Goal: Information Seeking & Learning: Learn about a topic

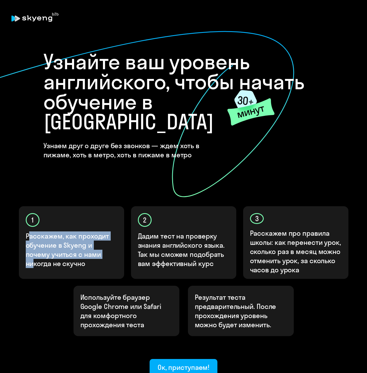
drag, startPoint x: 29, startPoint y: 218, endPoint x: 86, endPoint y: 233, distance: 59.8
click at [86, 233] on p "Расскажем, как проходит обучение в Skyeng и почему учиться с нами никогда не ск…" at bounding box center [72, 249] width 92 height 37
click at [87, 233] on p "Расскажем, как проходит обучение в Skyeng и почему учиться с нами никогда не ск…" at bounding box center [72, 249] width 92 height 37
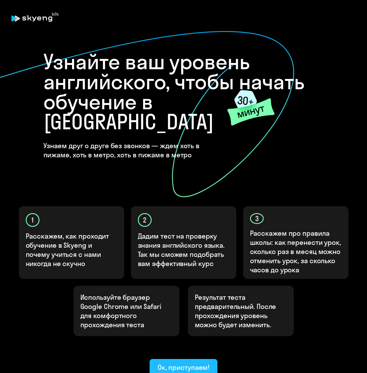
click at [187, 363] on div "Ок, приступаем!" at bounding box center [184, 367] width 52 height 9
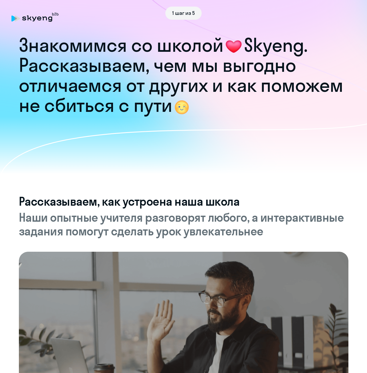
drag, startPoint x: 18, startPoint y: 43, endPoint x: 251, endPoint y: 116, distance: 244.4
click at [251, 116] on icon at bounding box center [193, 93] width 386 height 204
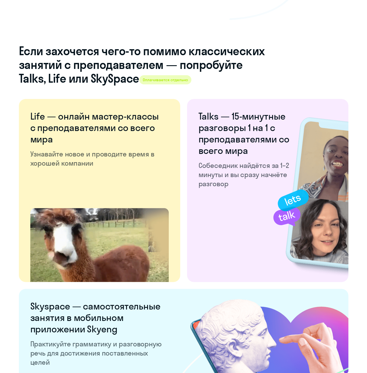
scroll to position [953, 0]
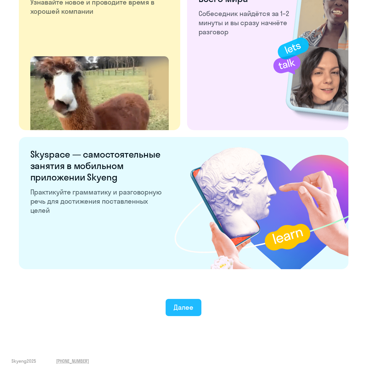
click at [186, 309] on div "Далее" at bounding box center [184, 307] width 20 height 9
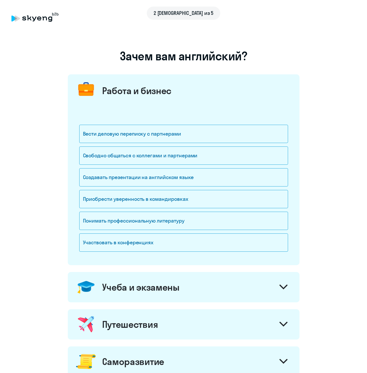
drag, startPoint x: 104, startPoint y: 88, endPoint x: 202, endPoint y: 94, distance: 98.3
click at [202, 94] on div "Работа и бизнес" at bounding box center [184, 89] width 232 height 30
drag, startPoint x: 150, startPoint y: 96, endPoint x: 218, endPoint y: 102, distance: 68.1
click at [218, 102] on div "Работа и бизнес" at bounding box center [184, 89] width 232 height 30
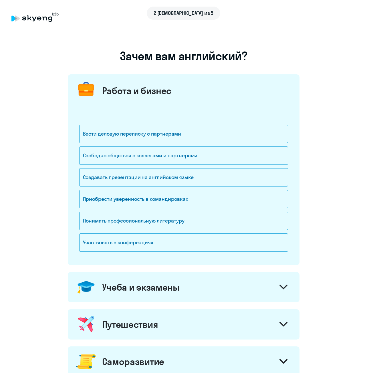
click at [218, 102] on div "Работа и бизнес" at bounding box center [184, 89] width 232 height 30
click at [141, 134] on div "Вести деловую переписку с партнерами" at bounding box center [183, 134] width 209 height 18
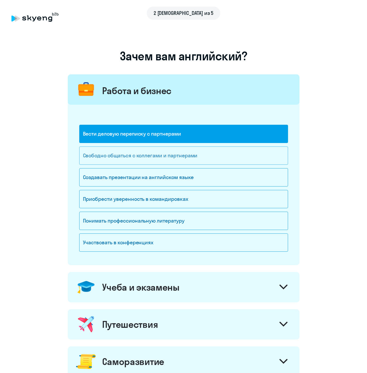
click at [149, 162] on div "Свободно общаться с коллегами и партнерами" at bounding box center [183, 155] width 209 height 18
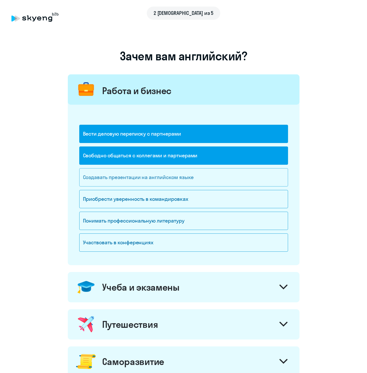
click at [150, 182] on div "Создавать презентации на английском языке" at bounding box center [183, 177] width 209 height 18
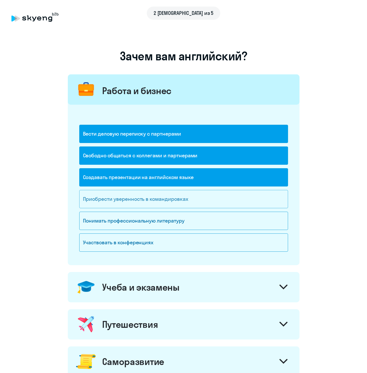
click at [148, 202] on div "Приобрести уверенность в командировках" at bounding box center [183, 199] width 209 height 18
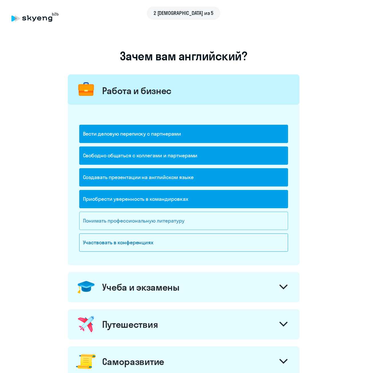
click at [150, 225] on div "Понимать профессиональную литературу" at bounding box center [183, 221] width 209 height 18
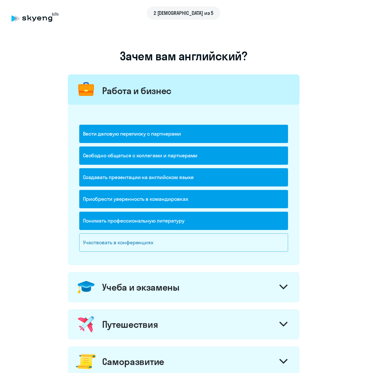
click at [142, 248] on div "Участвовать в конференциях" at bounding box center [183, 242] width 209 height 18
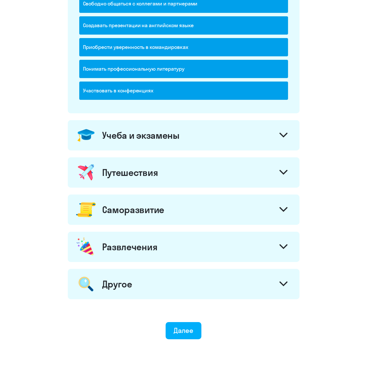
scroll to position [173, 0]
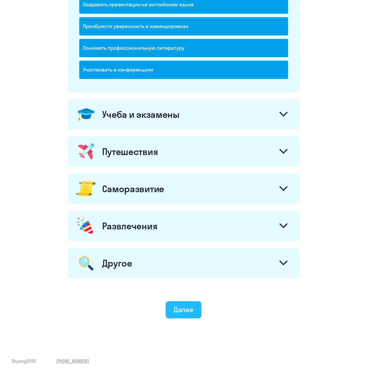
click at [190, 307] on div "Далее" at bounding box center [184, 309] width 20 height 9
